Goal: Transaction & Acquisition: Obtain resource

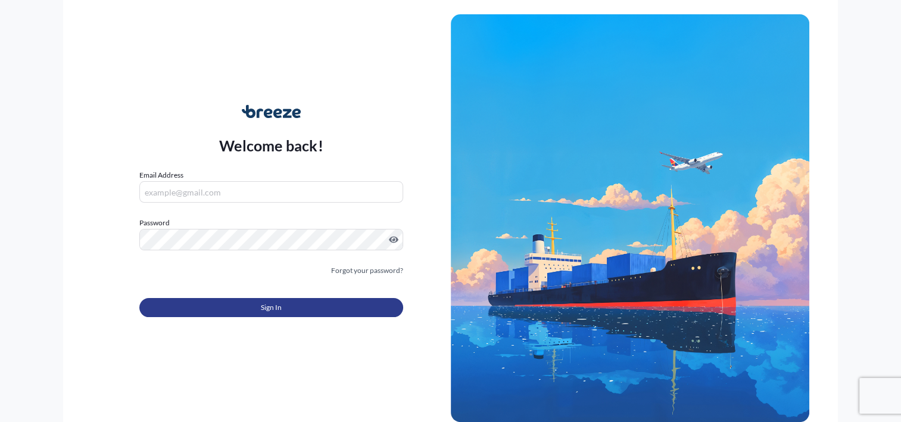
type input "[PERSON_NAME][EMAIL_ADDRESS][DOMAIN_NAME]"
click at [306, 309] on button "Sign In" at bounding box center [270, 307] width 263 height 19
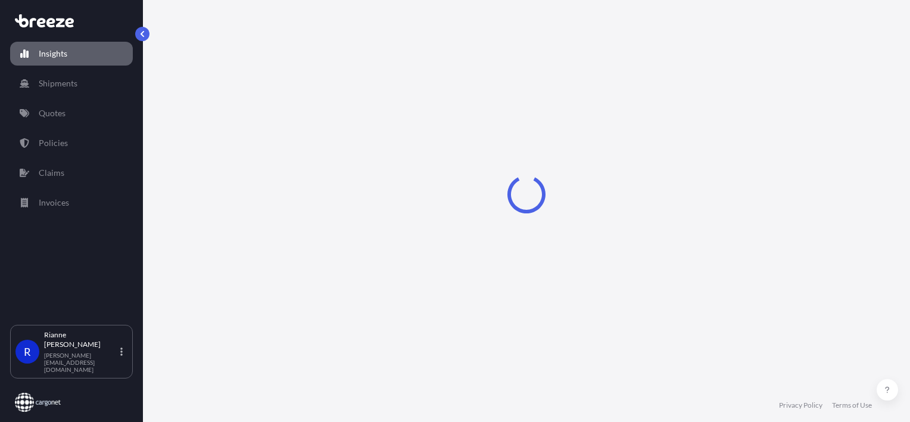
select select "2025"
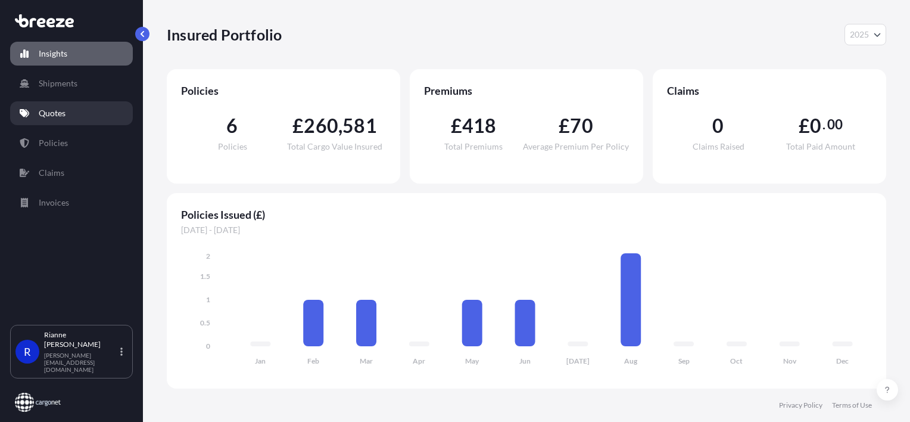
click at [68, 104] on link "Quotes" at bounding box center [71, 113] width 123 height 24
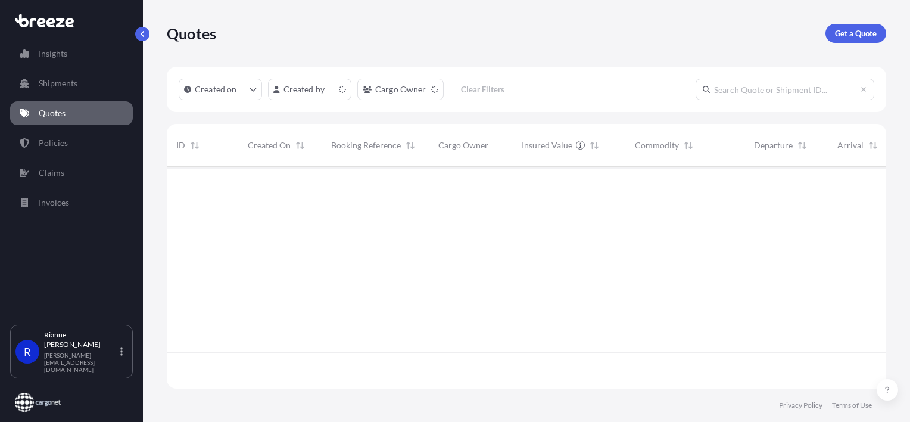
scroll to position [219, 710]
click at [865, 30] on p "Get a Quote" at bounding box center [856, 33] width 42 height 12
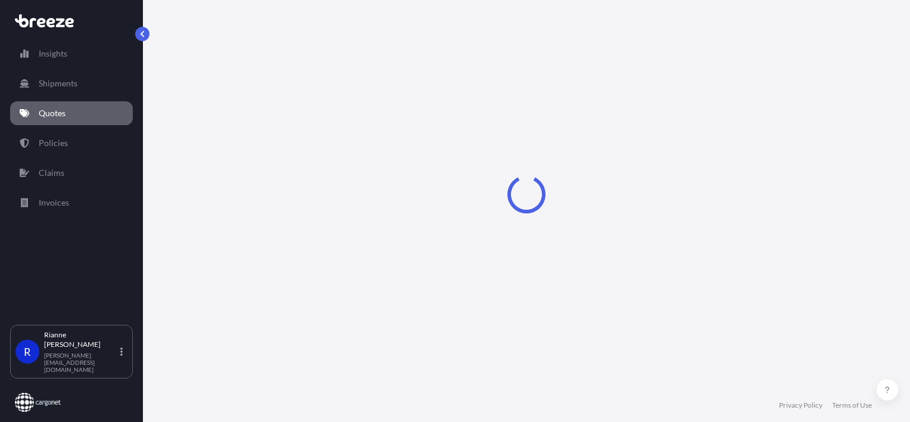
select select "Road"
select select "Sea"
select select "1"
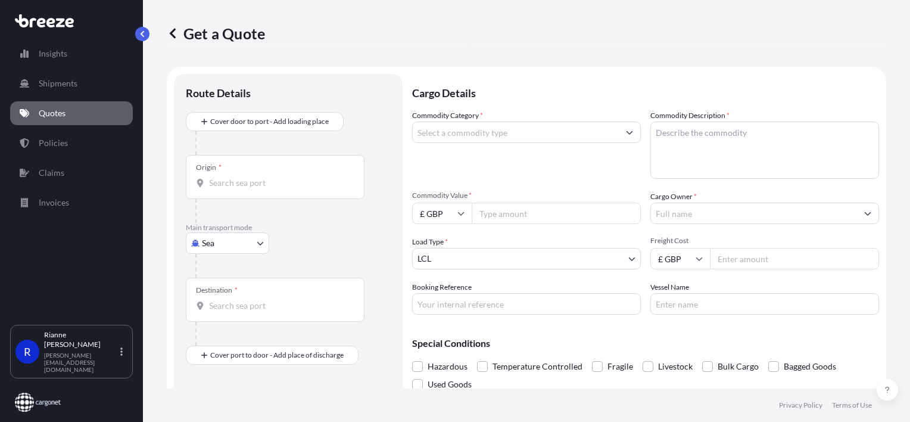
scroll to position [19, 0]
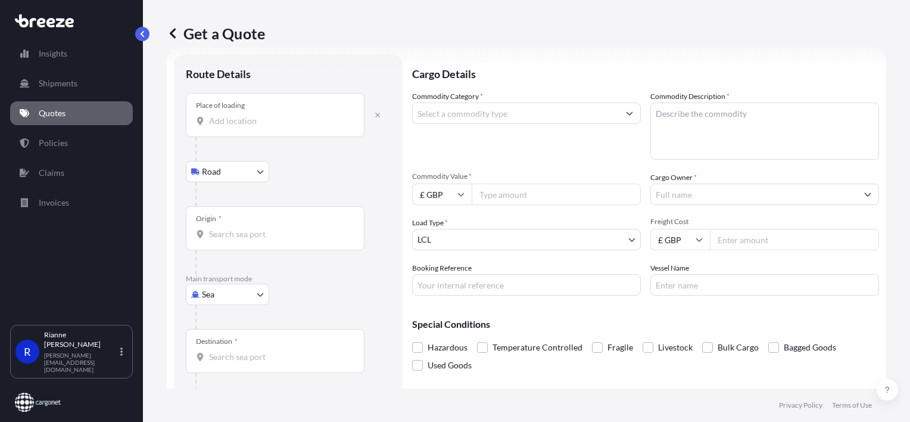
click at [244, 129] on div "Place of loading" at bounding box center [275, 115] width 179 height 44
click at [244, 127] on input "Place of loading" at bounding box center [279, 121] width 141 height 12
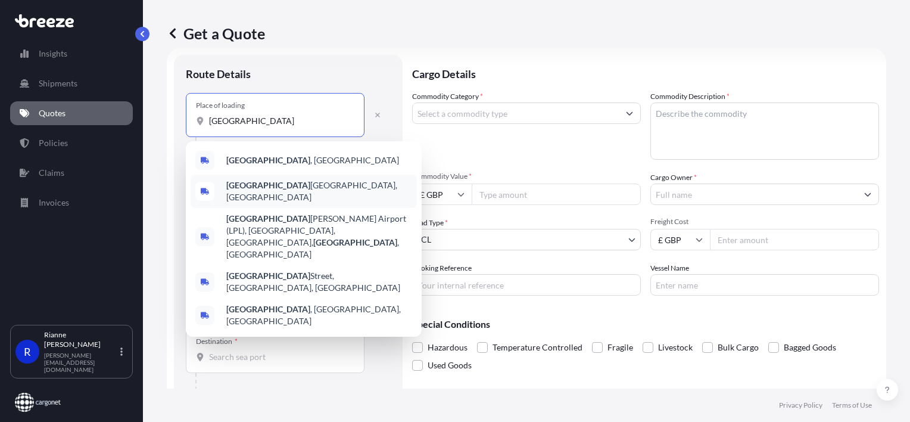
click at [230, 165] on span "[GEOGRAPHIC_DATA] , [GEOGRAPHIC_DATA]" at bounding box center [312, 160] width 173 height 12
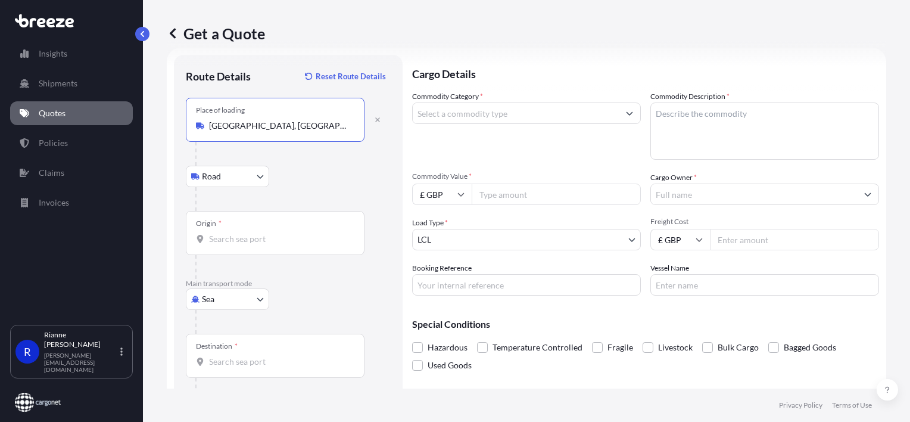
type input "[GEOGRAPHIC_DATA], [GEOGRAPHIC_DATA]"
click at [233, 228] on div "Origin *" at bounding box center [275, 233] width 179 height 44
click at [233, 233] on input "Origin *" at bounding box center [279, 239] width 141 height 12
type input "GBMNC / MAN - [GEOGRAPHIC_DATA], [GEOGRAPHIC_DATA]"
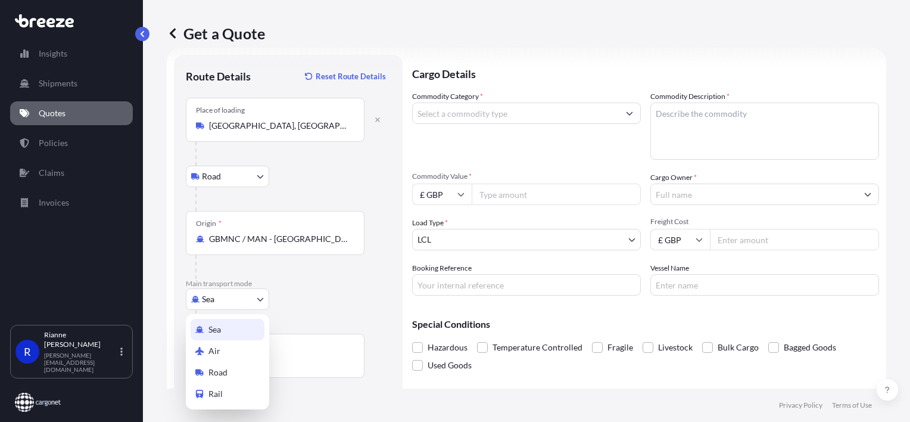
click at [229, 300] on body "0 options available. 10 options available. Insights Shipments Quotes Policies C…" at bounding box center [455, 211] width 910 height 422
click at [226, 347] on div "Air" at bounding box center [228, 350] width 74 height 21
select select "Air"
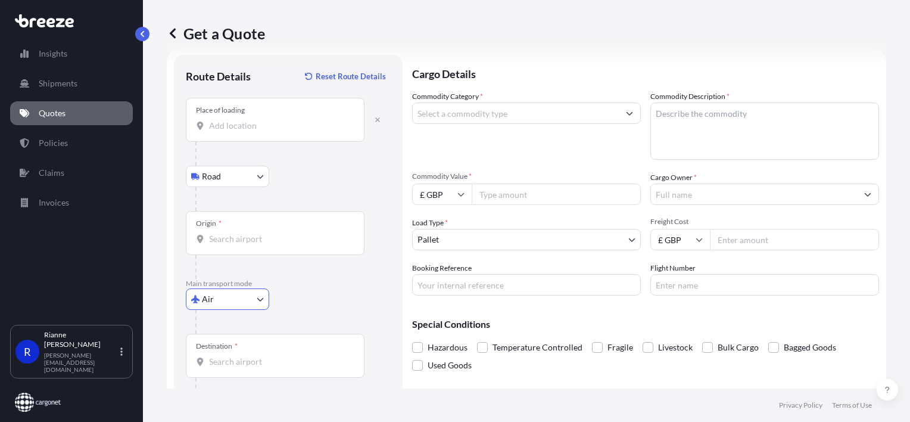
scroll to position [69, 0]
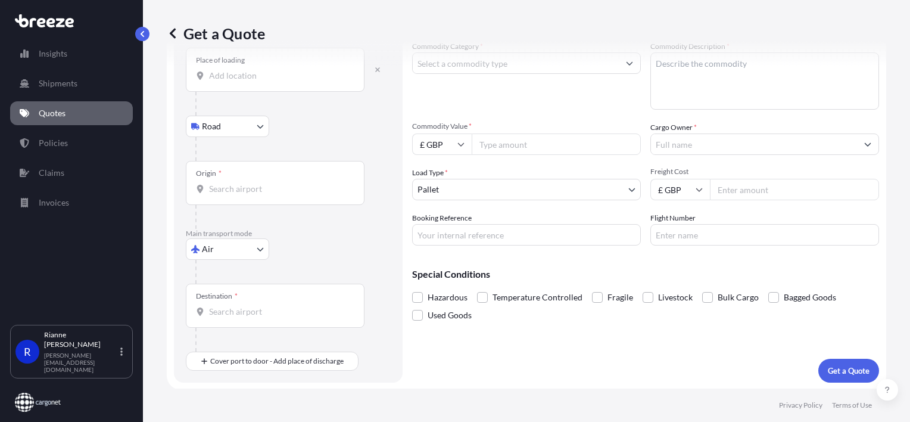
click at [241, 294] on div "Destination *" at bounding box center [275, 306] width 179 height 44
click at [241, 306] on input "Destination *" at bounding box center [279, 312] width 141 height 12
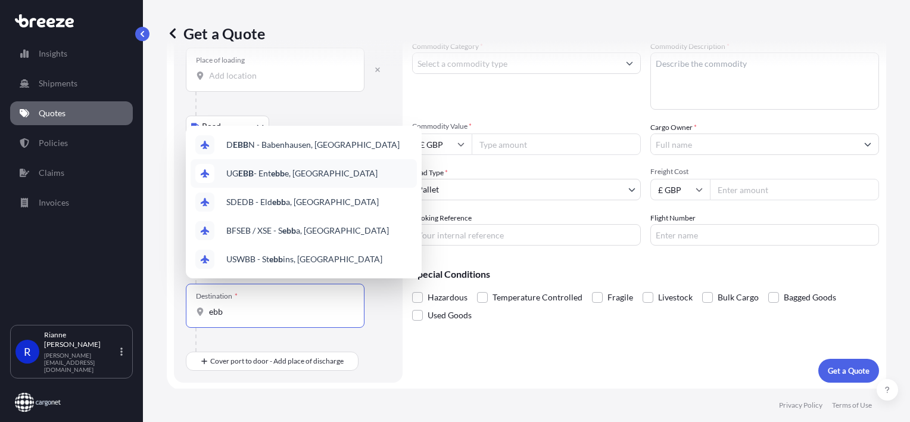
click at [297, 170] on span "UG EBB - Ent ebb e, [GEOGRAPHIC_DATA]" at bounding box center [301, 173] width 151 height 12
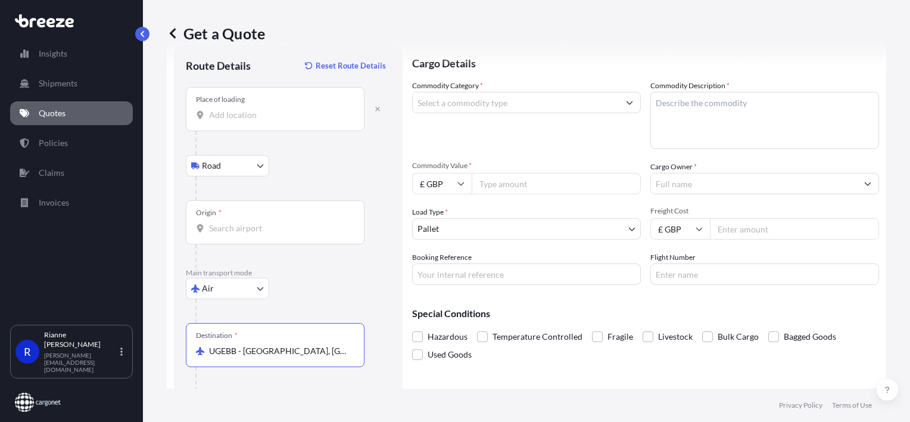
scroll to position [10, 0]
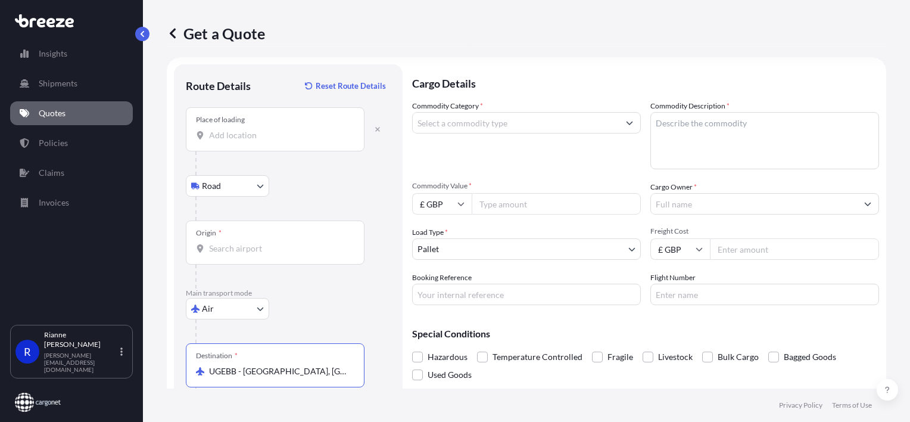
type input "UGEBB - [GEOGRAPHIC_DATA], [GEOGRAPHIC_DATA]"
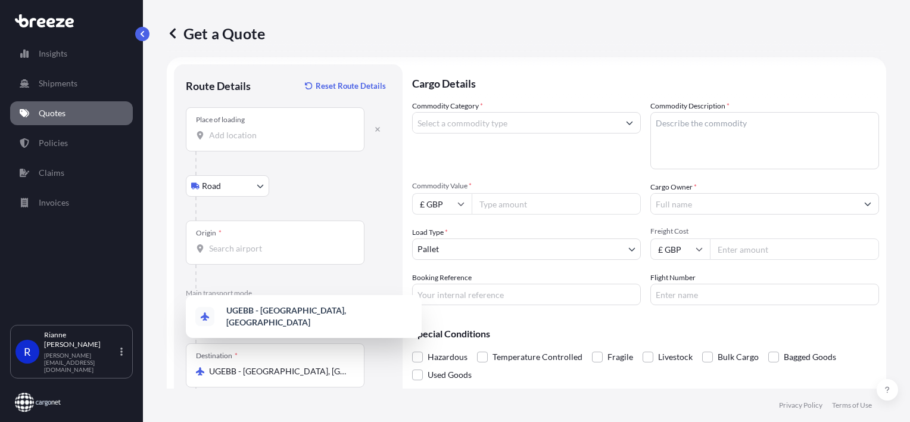
click at [326, 195] on div "Road Road Rail" at bounding box center [288, 185] width 205 height 21
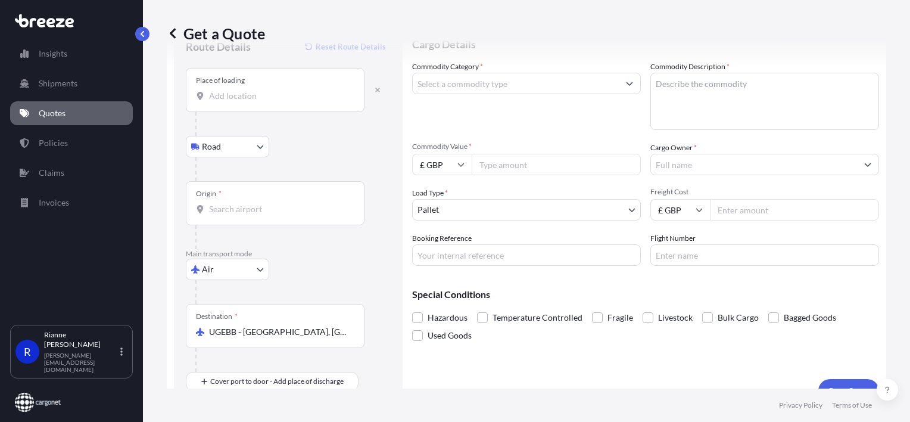
scroll to position [69, 0]
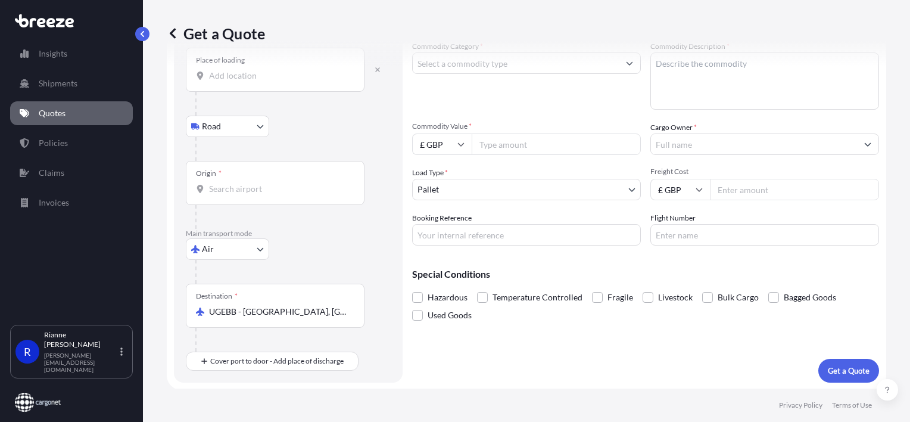
click at [474, 67] on input "Commodity Category *" at bounding box center [516, 62] width 206 height 21
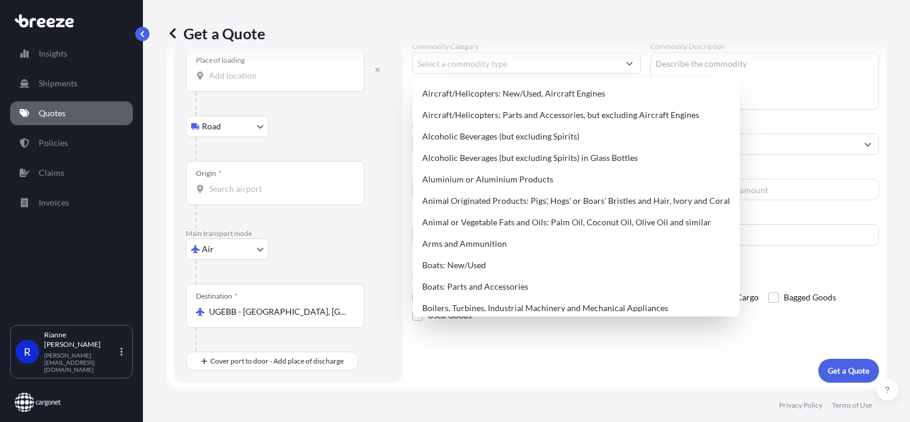
click at [447, 63] on div "Get a Quote" at bounding box center [526, 33] width 719 height 67
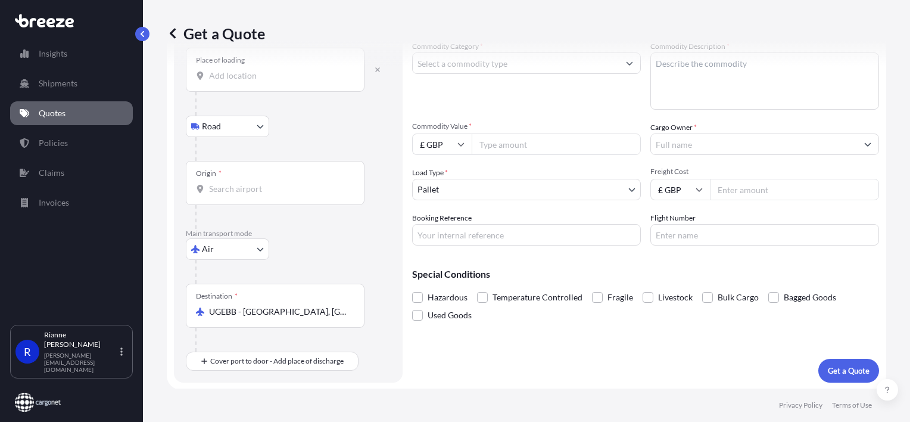
click at [449, 62] on div "Get a Quote" at bounding box center [526, 33] width 719 height 67
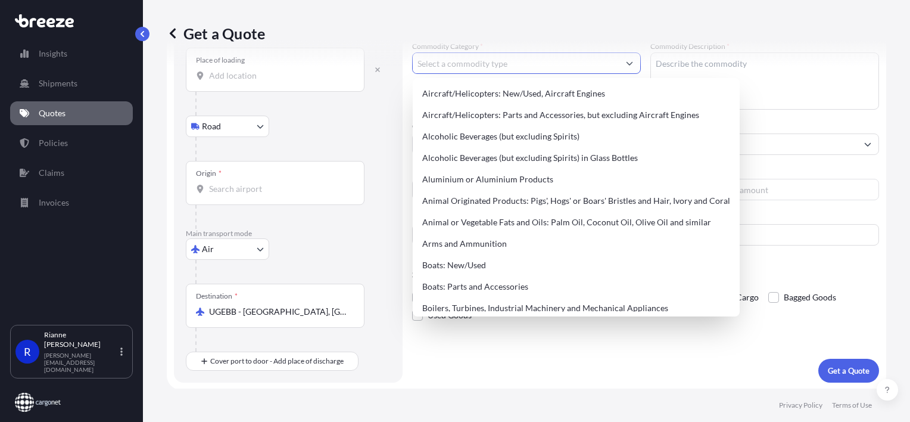
click at [457, 67] on input "Commodity Category *" at bounding box center [516, 62] width 206 height 21
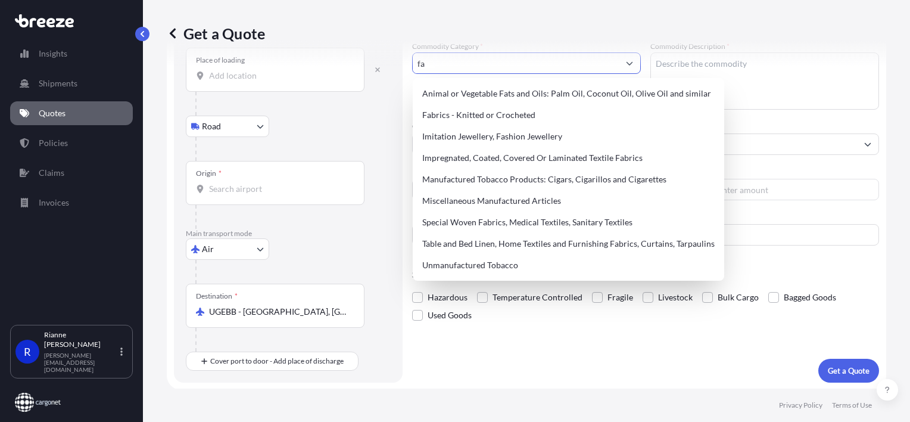
type input "f"
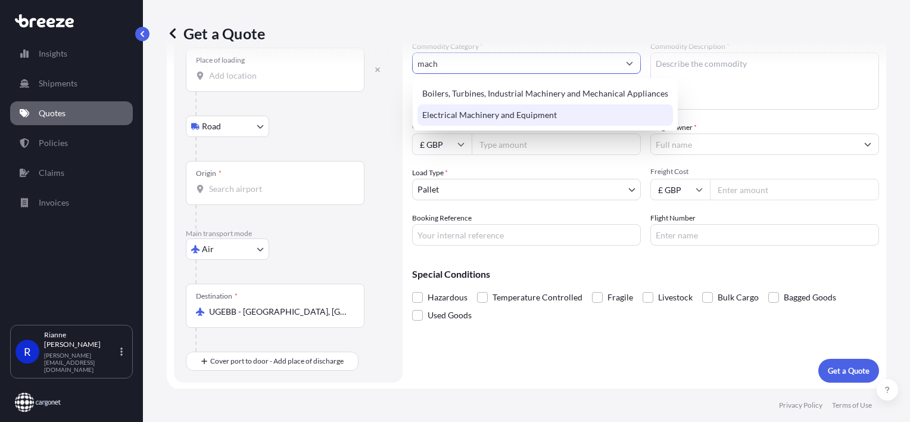
click at [490, 119] on div "Electrical Machinery and Equipment" at bounding box center [546, 114] width 256 height 21
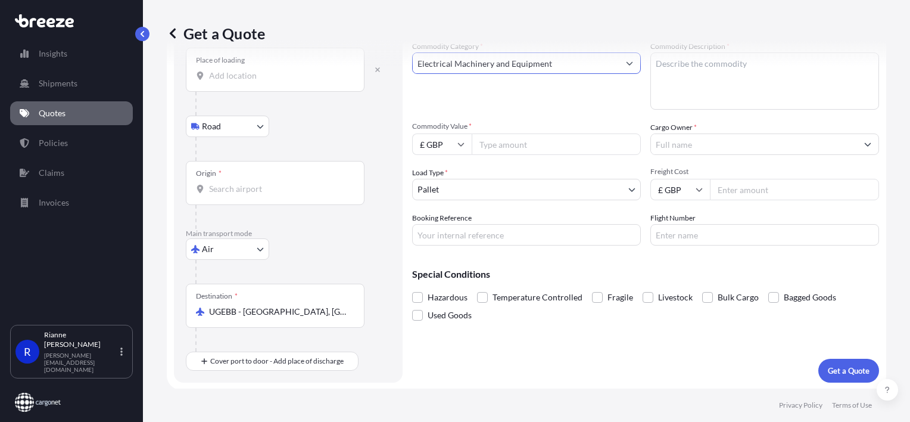
type input "Electrical Machinery and Equipment"
click at [681, 66] on div "Get a Quote" at bounding box center [526, 33] width 719 height 67
click at [699, 71] on textarea "Commodity Description *" at bounding box center [764, 80] width 229 height 57
type textarea "Wall Mounted Fan"
click at [562, 138] on input "Commodity Value *" at bounding box center [556, 143] width 169 height 21
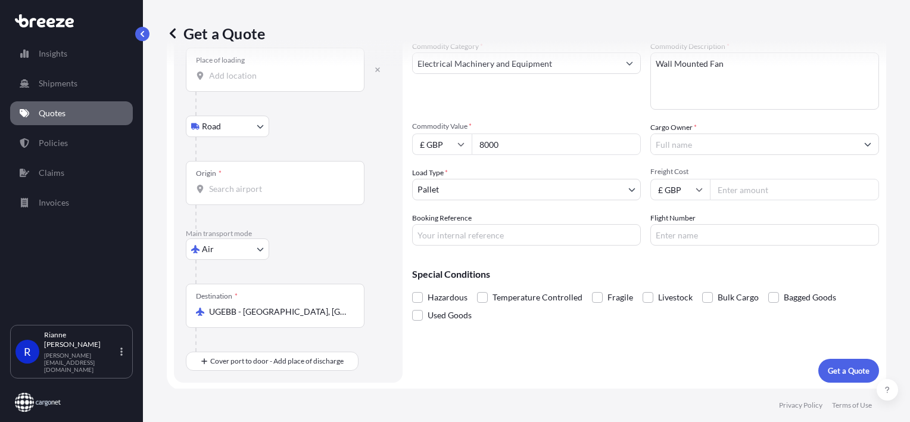
type input "8000"
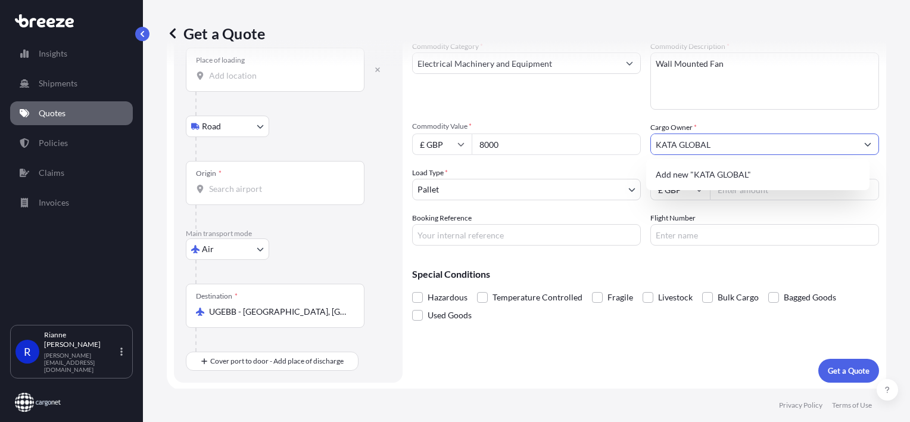
type input "KATA GLOBAL"
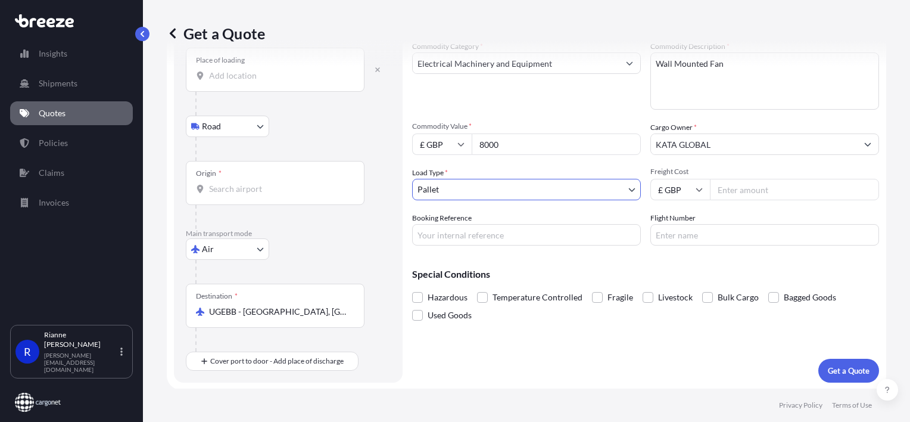
click at [731, 195] on input "Freight Cost" at bounding box center [794, 189] width 169 height 21
type input "3250.50"
click at [507, 234] on input "Booking Reference" at bounding box center [526, 234] width 229 height 21
type input "AQ191248"
click at [848, 367] on p "Get a Quote" at bounding box center [849, 371] width 42 height 12
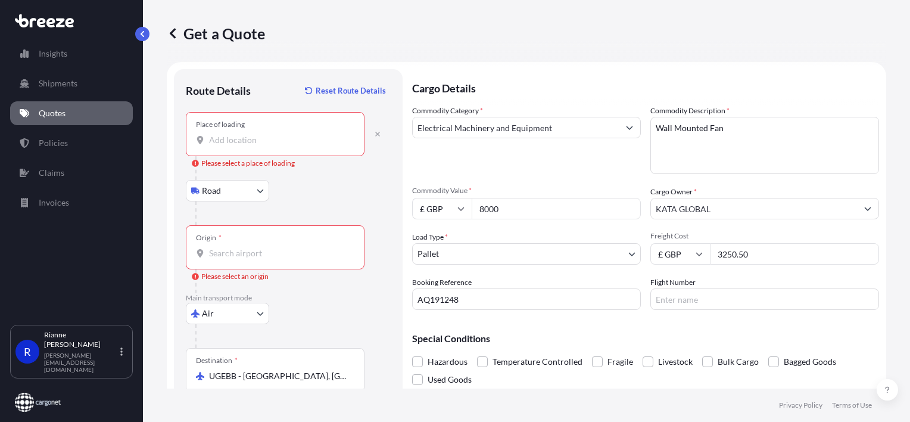
scroll to position [0, 0]
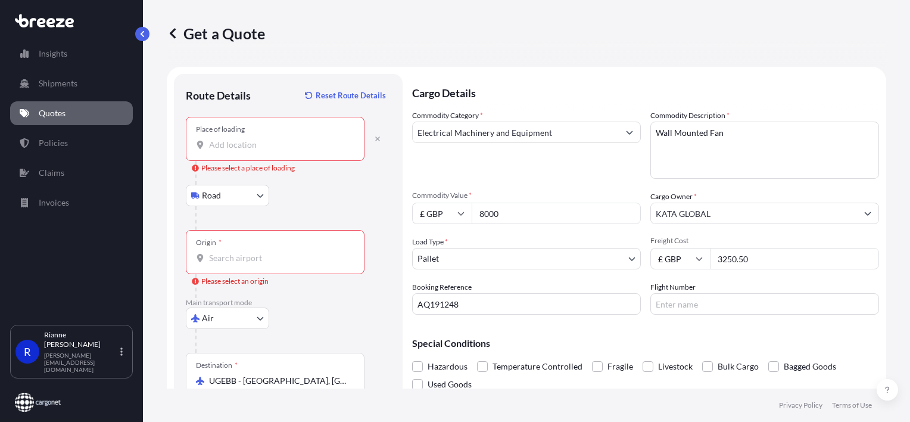
click at [236, 141] on input "Place of loading Please select a place of loading" at bounding box center [279, 145] width 141 height 12
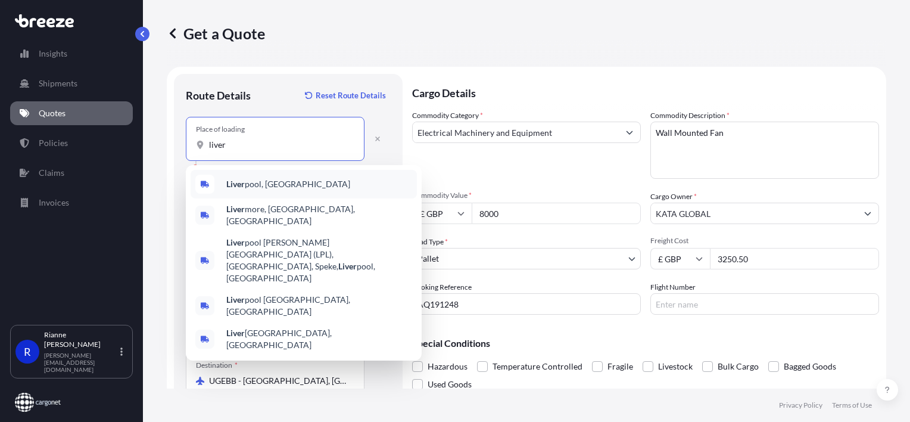
click at [275, 184] on span "Liver pool, [GEOGRAPHIC_DATA]" at bounding box center [288, 184] width 124 height 12
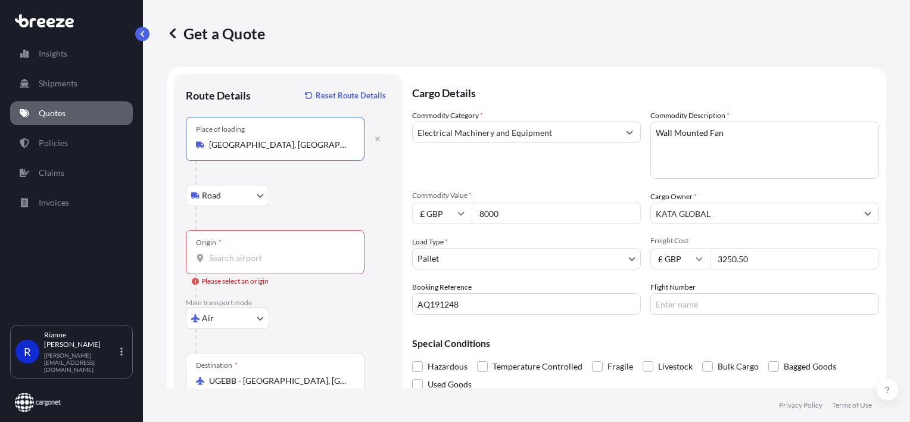
type input "[GEOGRAPHIC_DATA], [GEOGRAPHIC_DATA]"
click at [245, 269] on div "Origin *" at bounding box center [275, 252] width 179 height 44
click at [245, 264] on input "Origin * Please select an origin" at bounding box center [279, 258] width 141 height 12
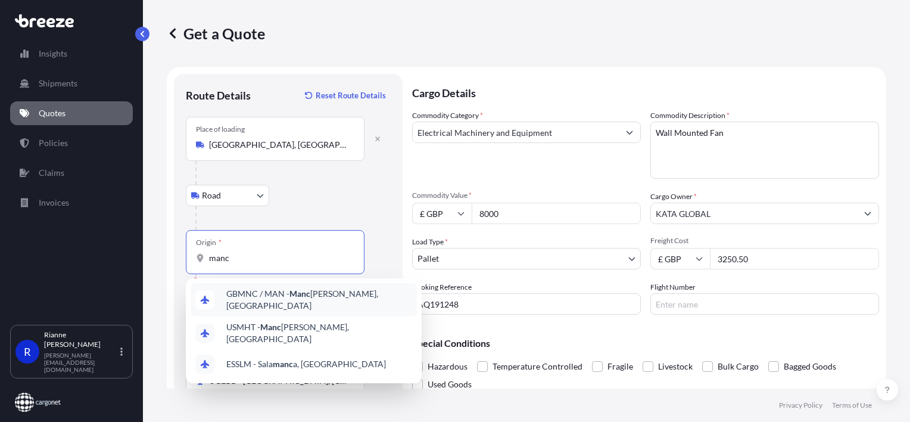
click at [284, 291] on span "GBMNC / MAN - Manc [PERSON_NAME], [GEOGRAPHIC_DATA]" at bounding box center [319, 300] width 186 height 24
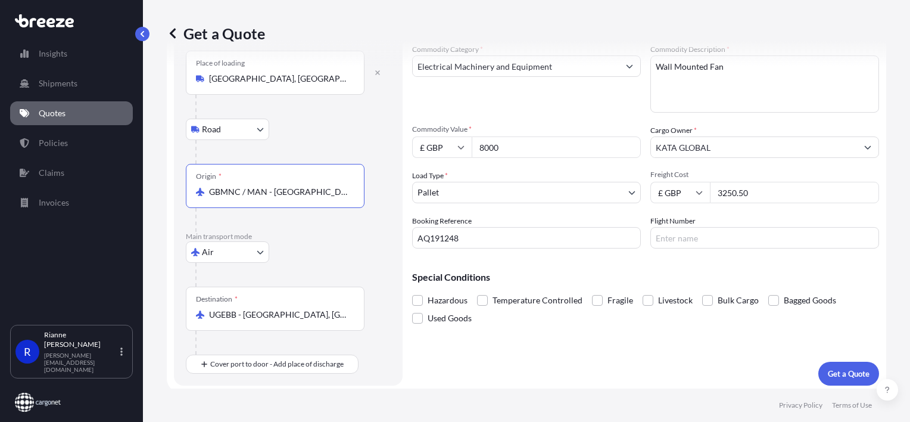
scroll to position [69, 0]
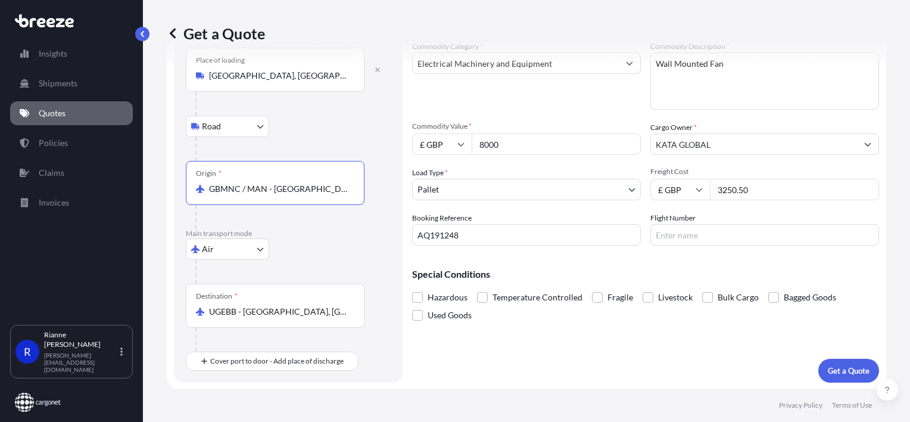
type input "GBMNC / MAN - [GEOGRAPHIC_DATA], [GEOGRAPHIC_DATA]"
click at [828, 373] on p "Get a Quote" at bounding box center [849, 371] width 42 height 12
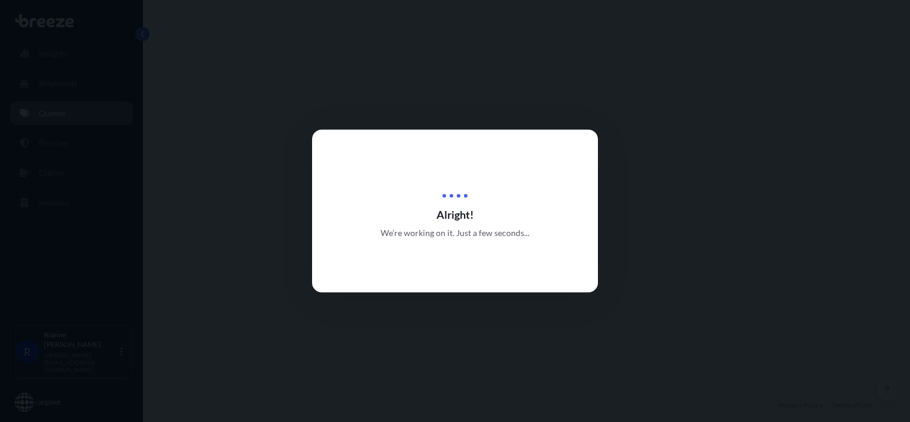
select select "Road"
select select "Air"
select select "1"
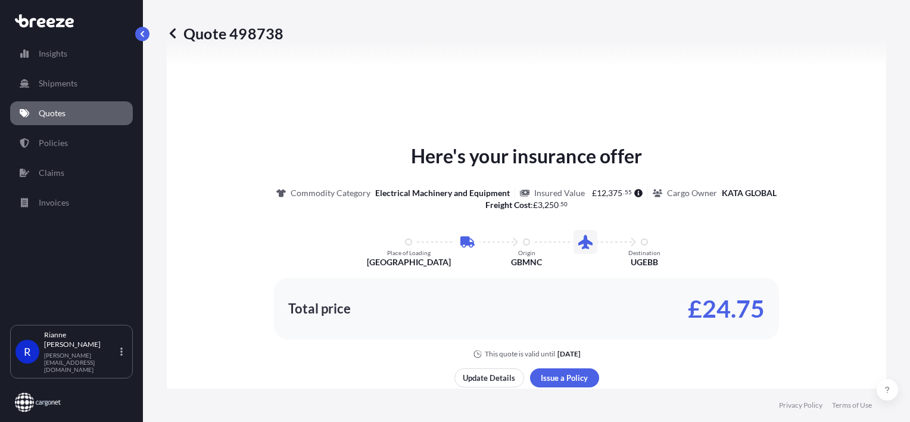
scroll to position [524, 0]
